Goal: Transaction & Acquisition: Purchase product/service

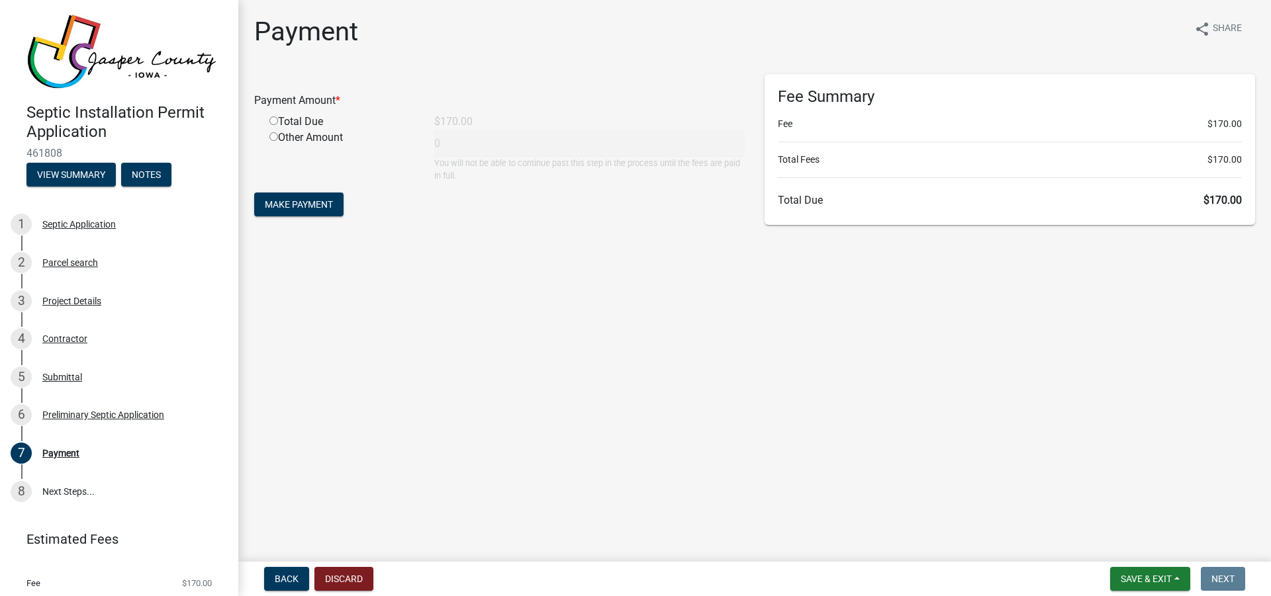
click at [277, 124] on input "radio" at bounding box center [273, 121] width 9 height 9
radio input "true"
type input "170"
click at [285, 205] on span "Make Payment" at bounding box center [299, 204] width 68 height 11
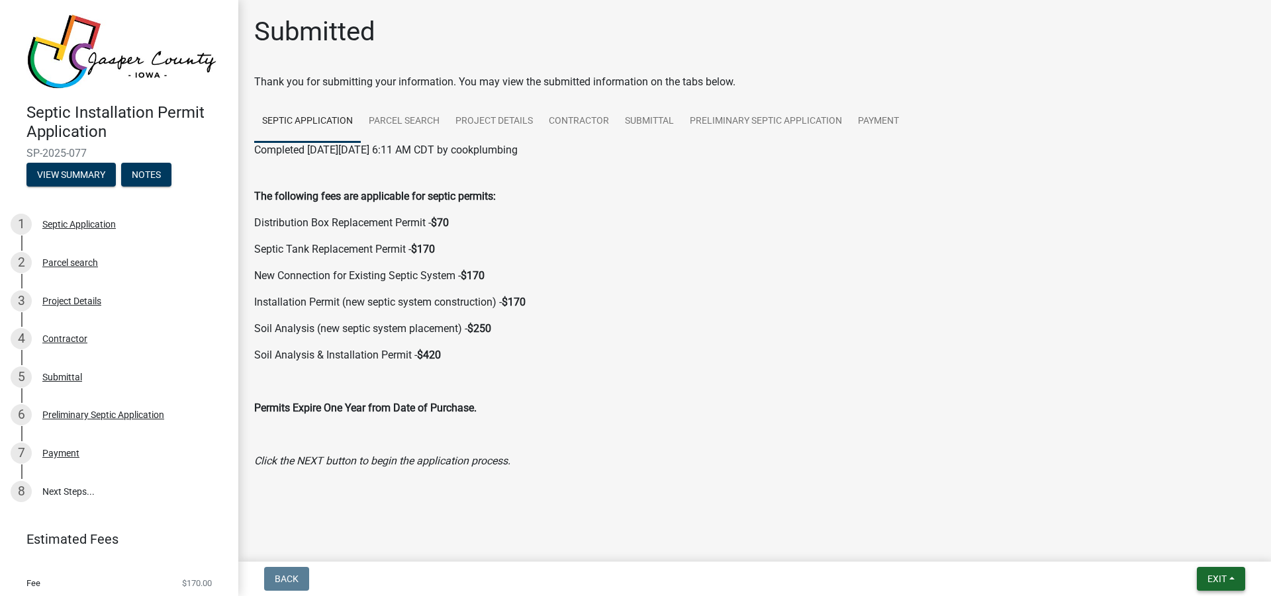
click at [1225, 579] on span "Exit" at bounding box center [1216, 579] width 19 height 11
click at [1069, 590] on div "Back Exit Save Save & Exit" at bounding box center [755, 579] width 1012 height 24
click at [1221, 578] on span "Exit" at bounding box center [1216, 579] width 19 height 11
click at [1180, 551] on button "Save & Exit" at bounding box center [1192, 545] width 106 height 32
